Goal: Information Seeking & Learning: Learn about a topic

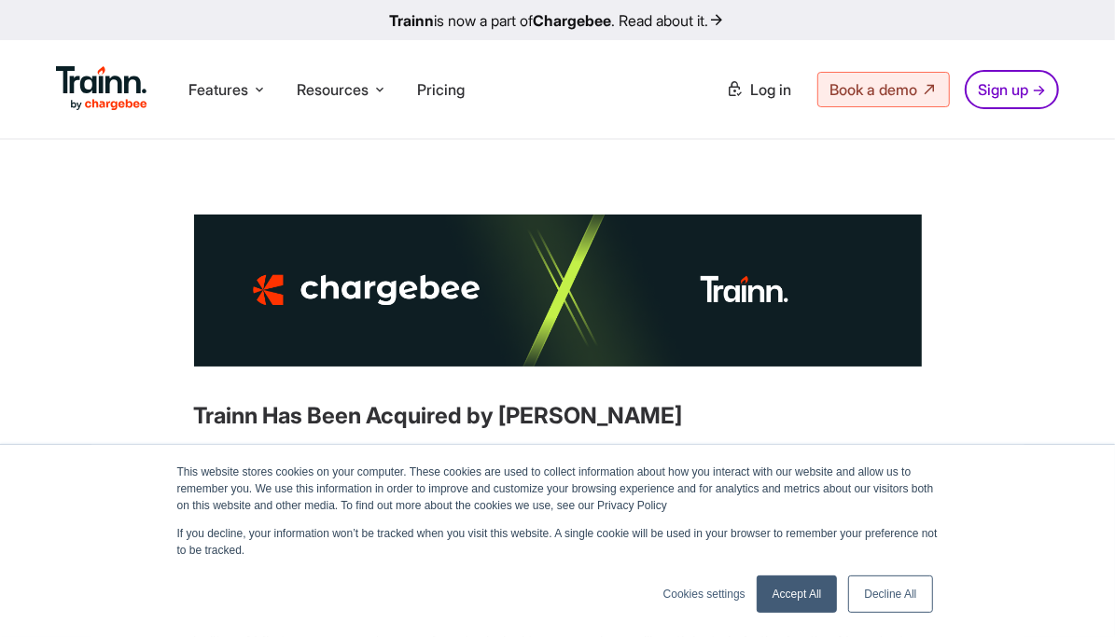
click at [787, 585] on link "Accept All" at bounding box center [797, 594] width 81 height 37
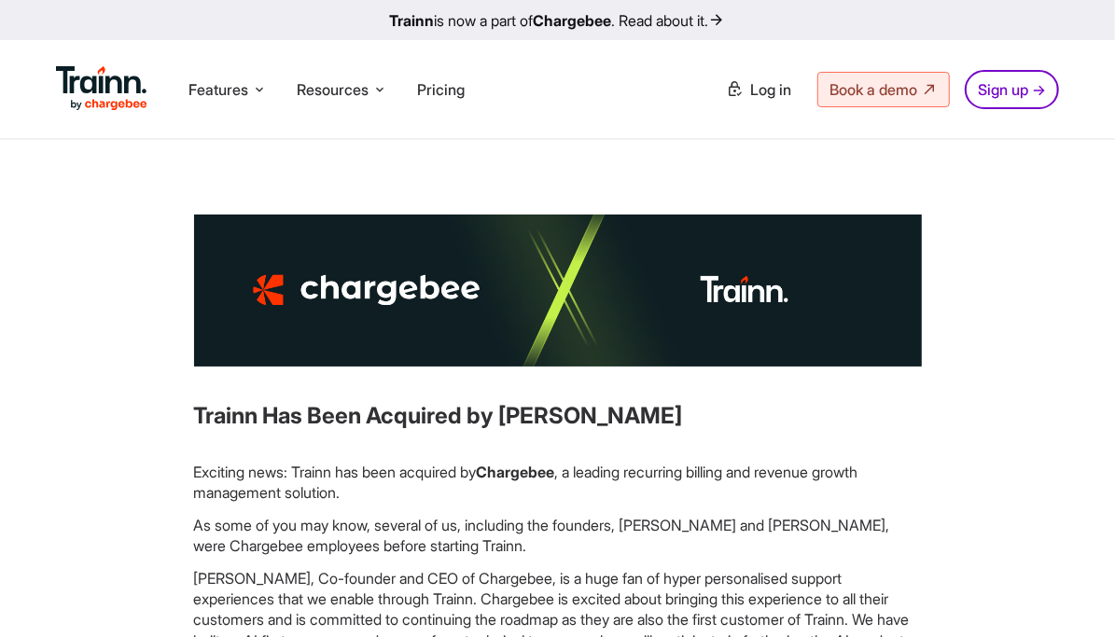
click at [594, 515] on p "As some of you may know, several of us, including the founders, [PERSON_NAME] a…" at bounding box center [558, 536] width 728 height 42
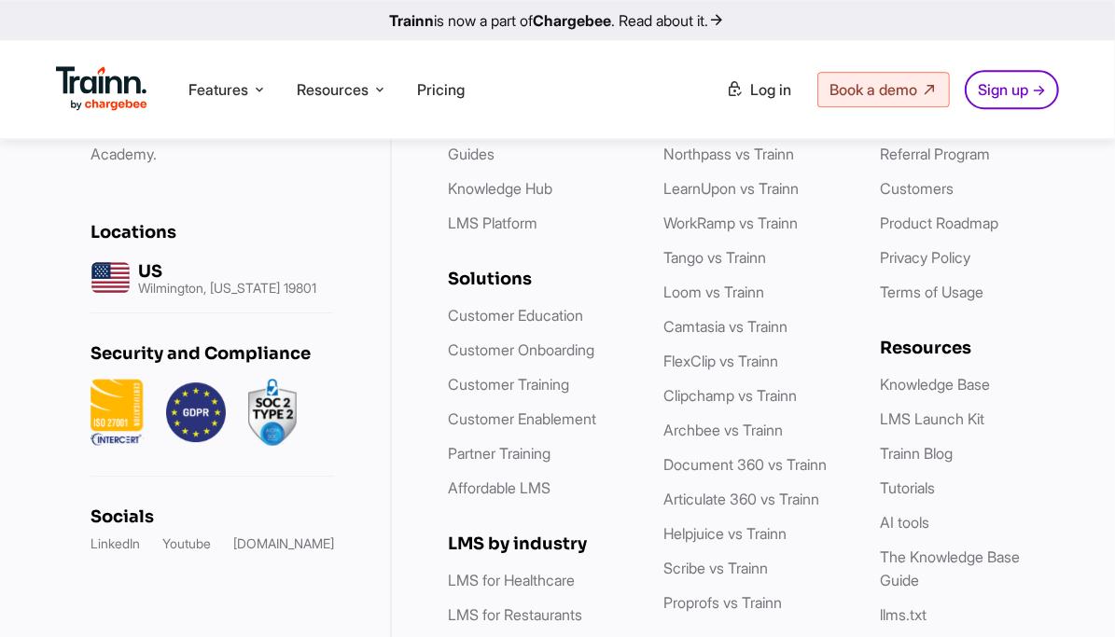
scroll to position [3200, 0]
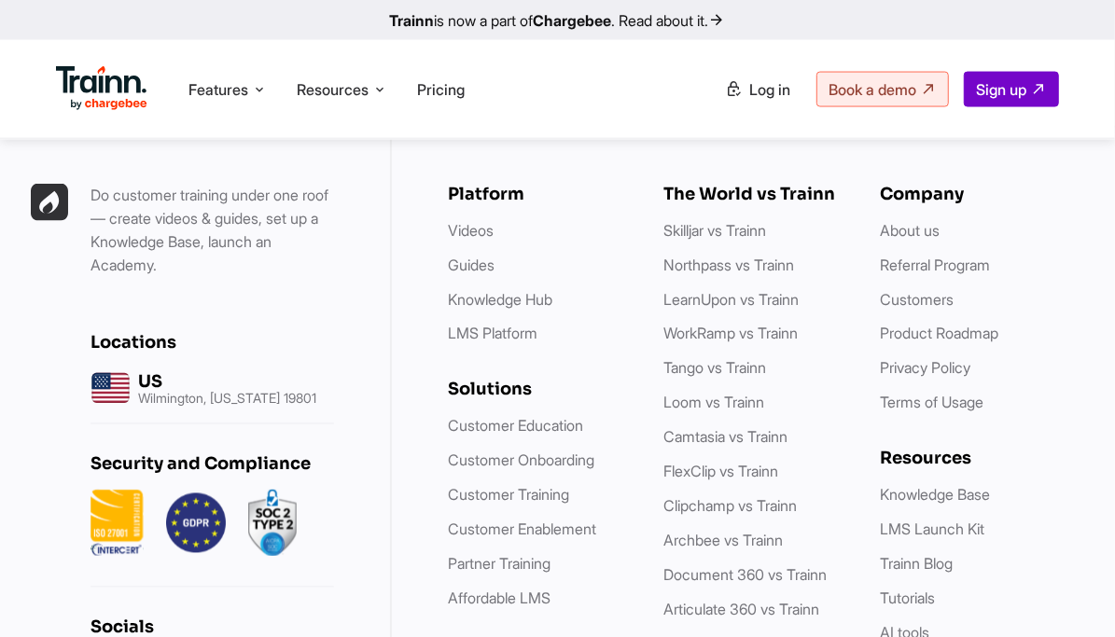
scroll to position [5776, 0]
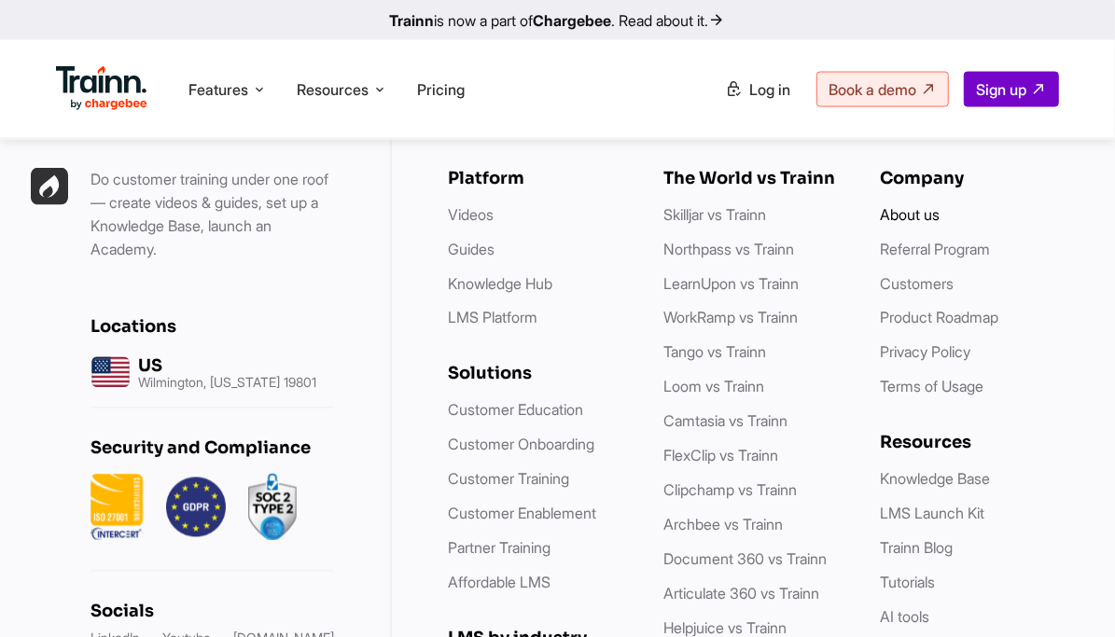
click at [940, 224] on link "About us" at bounding box center [910, 214] width 60 height 19
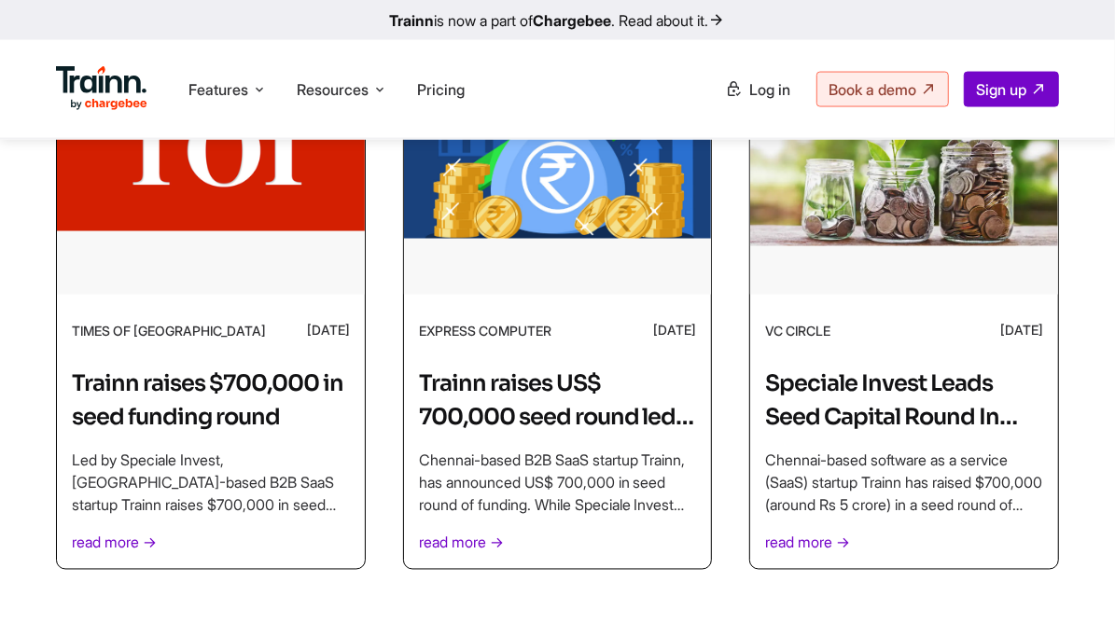
scroll to position [5683, 0]
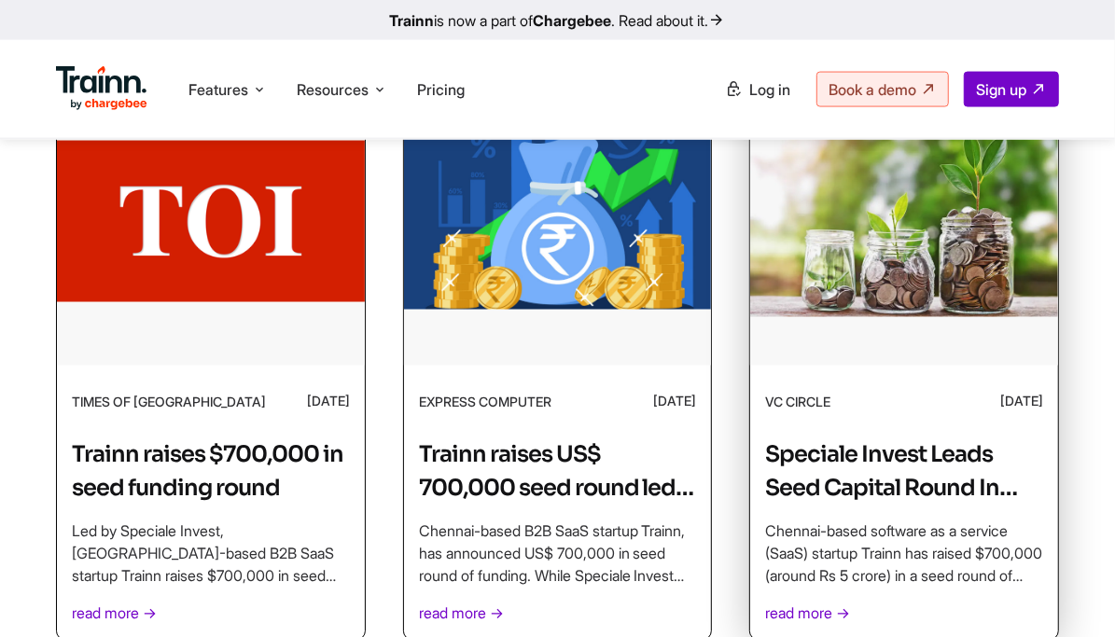
click at [783, 603] on p "read more →" at bounding box center [904, 614] width 278 height 22
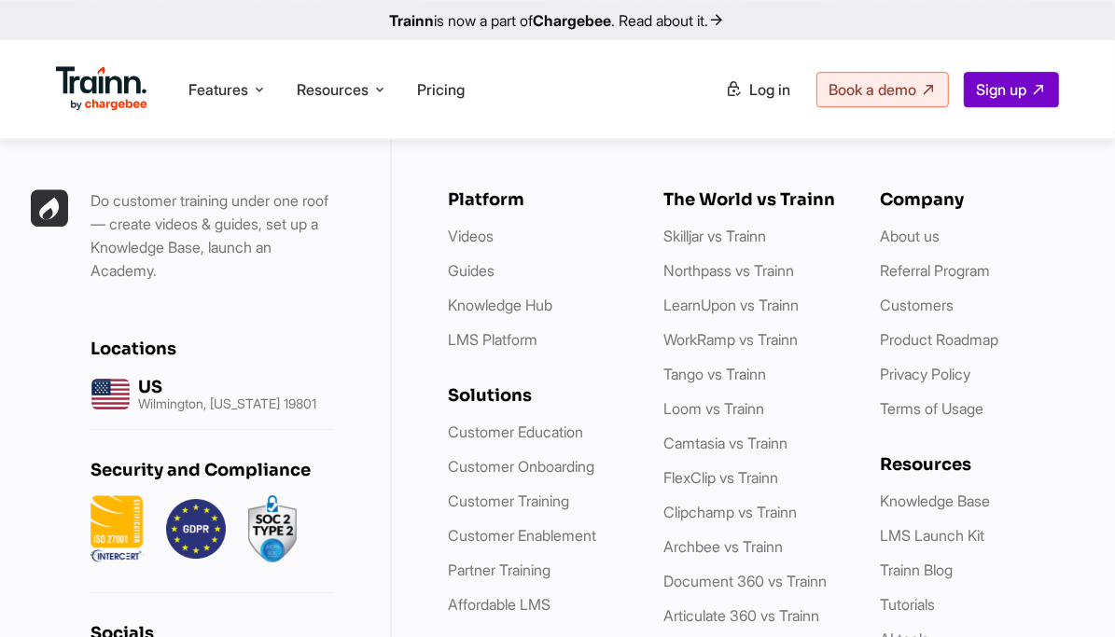
scroll to position [7705, 0]
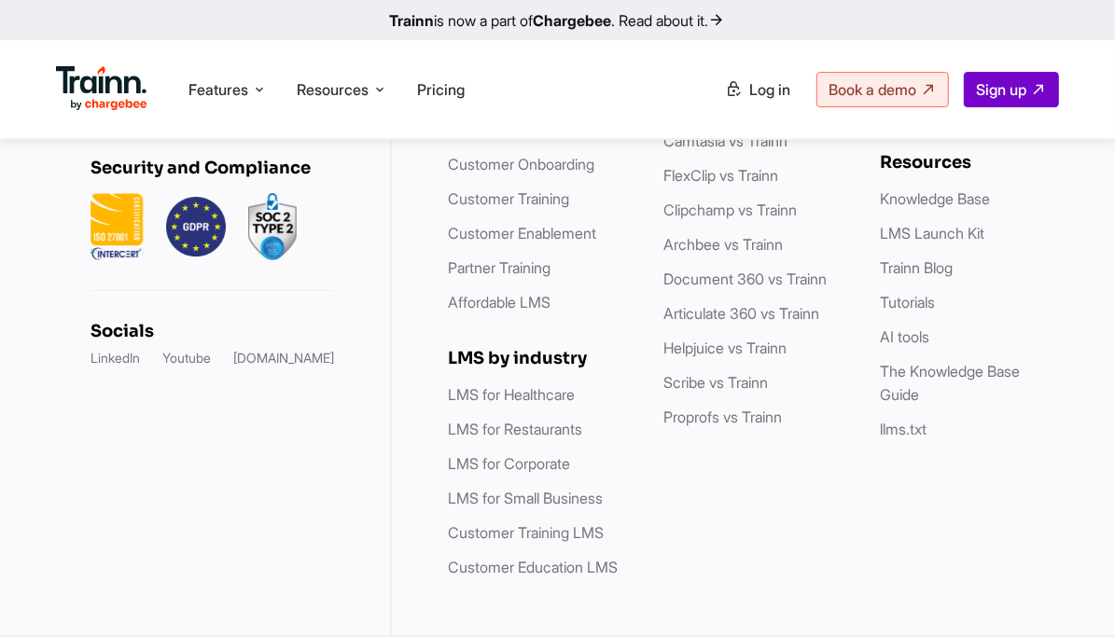
click at [140, 349] on link "LinkedIn" at bounding box center [115, 358] width 49 height 19
